Goal: Task Accomplishment & Management: Manage account settings

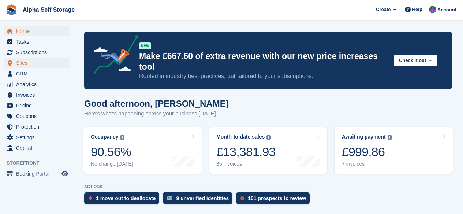
click at [32, 67] on span "Sites" at bounding box center [38, 63] width 44 height 10
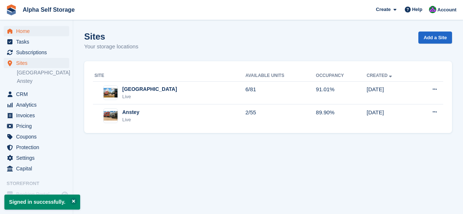
click at [28, 31] on span "Home" at bounding box center [38, 31] width 44 height 10
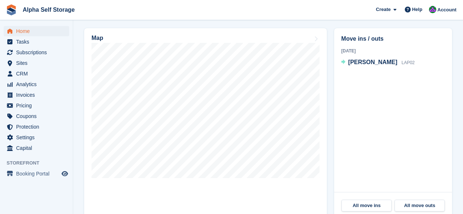
scroll to position [222, 0]
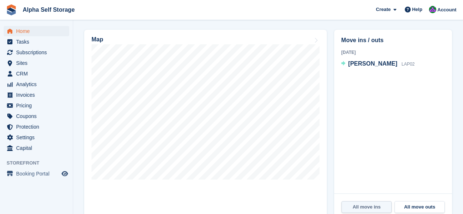
click at [348, 201] on link "All move ins" at bounding box center [367, 207] width 50 height 12
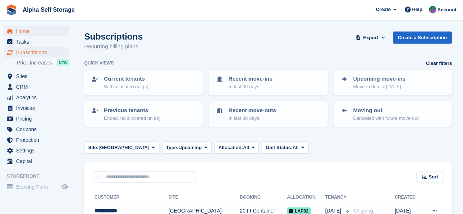
click at [24, 33] on span "Home" at bounding box center [38, 31] width 44 height 10
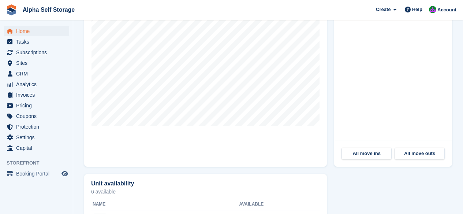
scroll to position [276, 0]
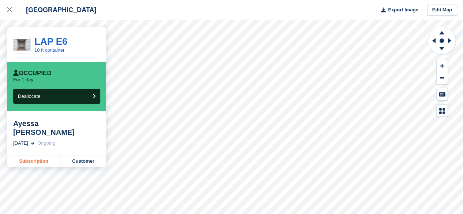
click at [37, 155] on link "Subscription" at bounding box center [33, 161] width 53 height 12
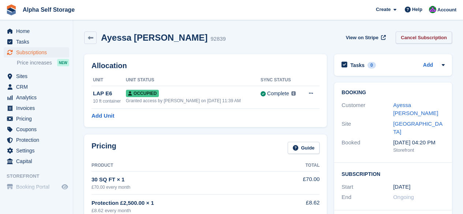
click at [441, 41] on link "Cancel Subscription" at bounding box center [424, 37] width 56 height 12
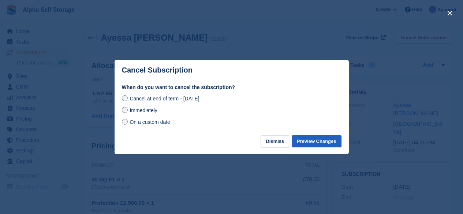
click at [321, 144] on button "Preview Changes" at bounding box center [317, 141] width 50 height 12
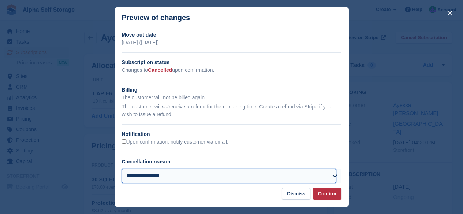
select select "**********"
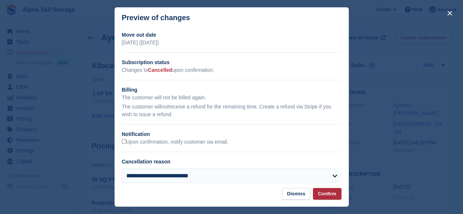
click at [330, 193] on button "Confirm" at bounding box center [327, 194] width 29 height 12
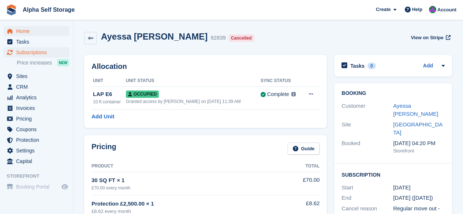
click at [16, 27] on span "Home" at bounding box center [38, 31] width 44 height 10
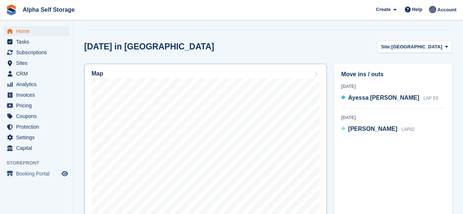
scroll to position [187, 0]
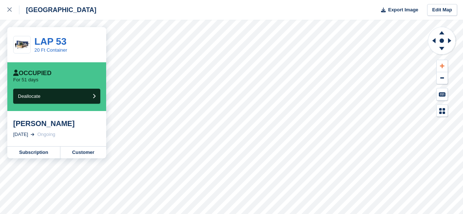
click at [444, 67] on icon at bounding box center [442, 65] width 4 height 5
click at [431, 40] on icon at bounding box center [432, 40] width 9 height 19
click at [443, 50] on icon at bounding box center [441, 49] width 19 height 9
click at [443, 32] on icon at bounding box center [441, 32] width 5 height 3
click at [5, 7] on link at bounding box center [9, 10] width 19 height 20
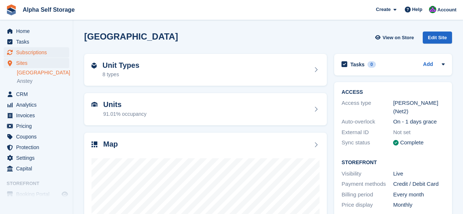
click at [33, 49] on span "Subscriptions" at bounding box center [38, 52] width 44 height 10
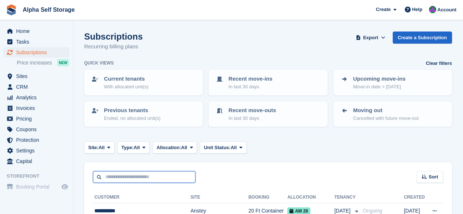
click at [141, 175] on input "text" at bounding box center [144, 177] width 103 height 12
type input "***"
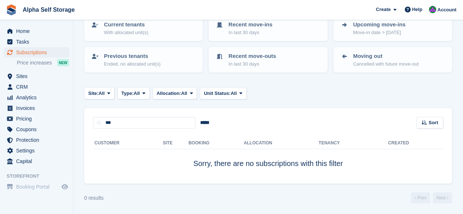
scroll to position [53, 0]
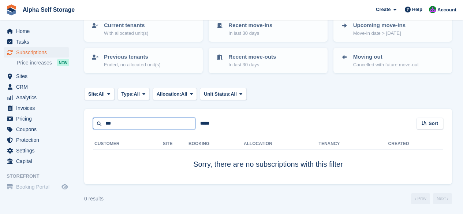
drag, startPoint x: 134, startPoint y: 122, endPoint x: 136, endPoint y: 115, distance: 6.8
click at [134, 122] on input "***" at bounding box center [144, 124] width 103 height 12
type input "*"
type input "******"
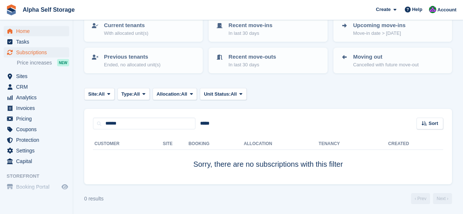
click at [29, 34] on span "Home" at bounding box center [38, 31] width 44 height 10
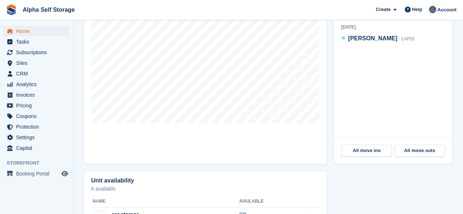
scroll to position [281, 0]
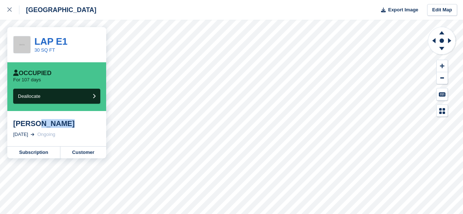
drag, startPoint x: 37, startPoint y: 125, endPoint x: 68, endPoint y: 125, distance: 30.8
click at [68, 125] on div "[PERSON_NAME]" at bounding box center [56, 123] width 87 height 9
copy div "mabbett"
click at [10, 6] on div at bounding box center [13, 9] width 12 height 9
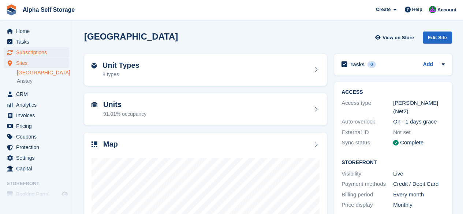
click at [48, 55] on span "Subscriptions" at bounding box center [38, 52] width 44 height 10
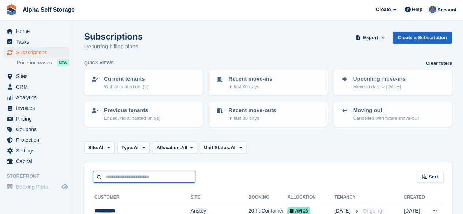
click at [178, 175] on input "text" at bounding box center [144, 177] width 103 height 12
paste input "*******"
type input "*******"
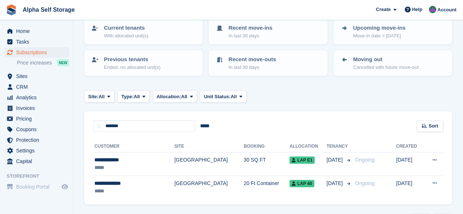
scroll to position [51, 0]
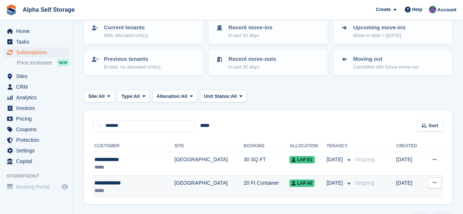
click at [210, 193] on td "[GEOGRAPHIC_DATA]" at bounding box center [208, 186] width 69 height 23
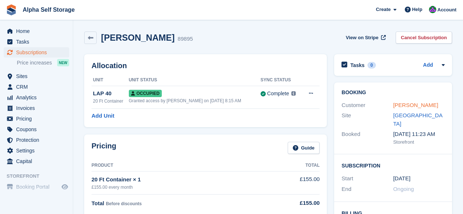
click at [398, 105] on link "Darren Mabbett" at bounding box center [415, 105] width 45 height 6
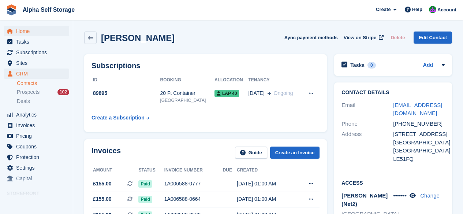
click at [27, 29] on span "Home" at bounding box center [38, 31] width 44 height 10
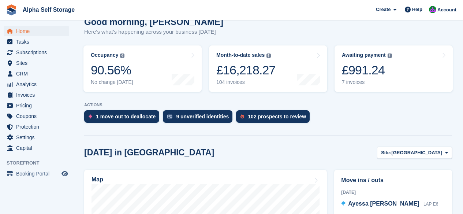
scroll to position [81, 0]
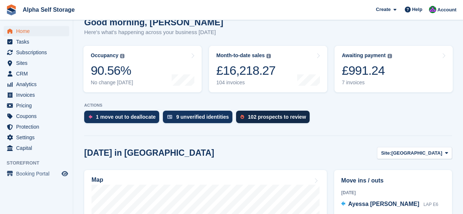
click at [266, 114] on div "102 prospects to review" at bounding box center [277, 117] width 58 height 6
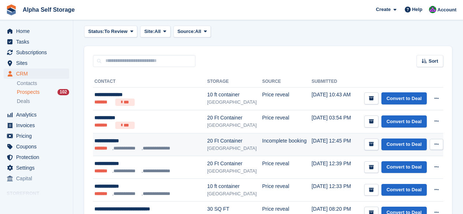
scroll to position [28, 0]
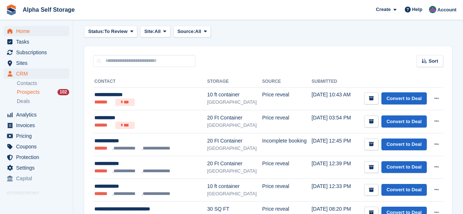
click at [54, 34] on span "Home" at bounding box center [38, 31] width 44 height 10
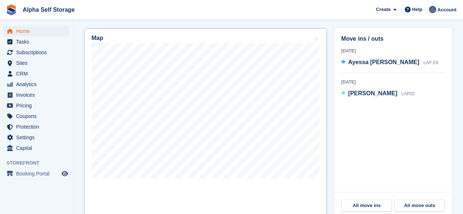
scroll to position [223, 0]
click at [358, 59] on span "Ayessa [PERSON_NAME]" at bounding box center [383, 62] width 71 height 6
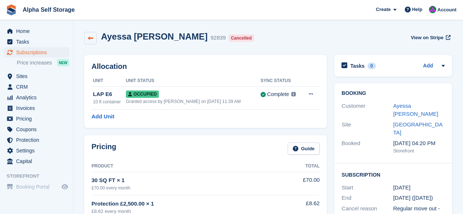
click at [88, 36] on icon at bounding box center [90, 38] width 5 height 5
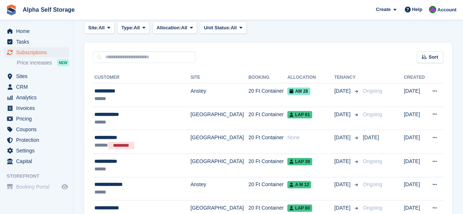
scroll to position [120, 0]
